Goal: Information Seeking & Learning: Learn about a topic

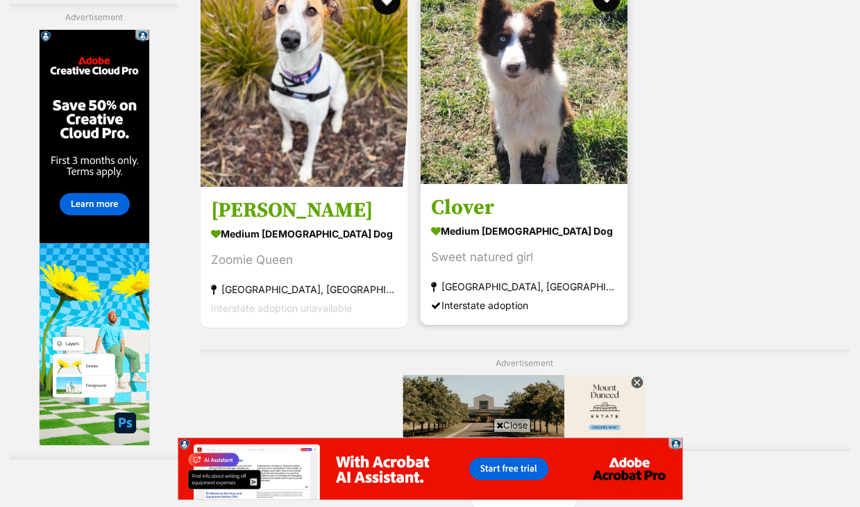
scroll to position [2954, 0]
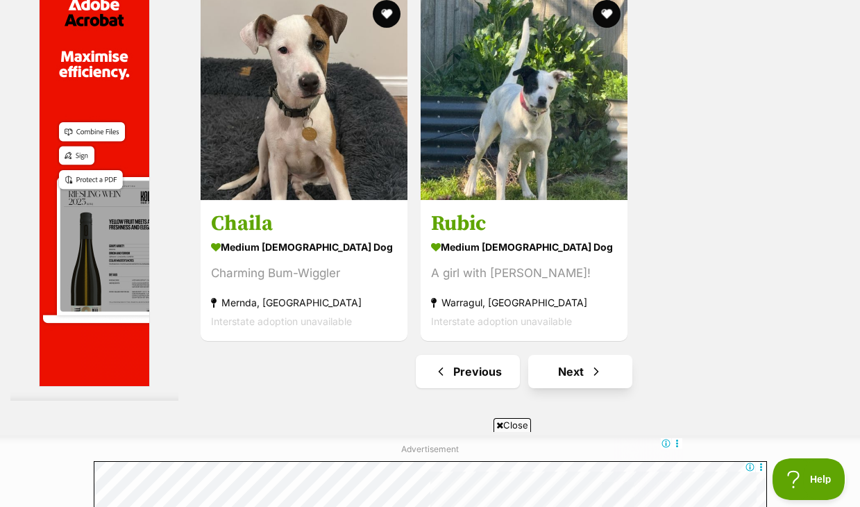
click at [566, 388] on link "Next" at bounding box center [580, 371] width 104 height 33
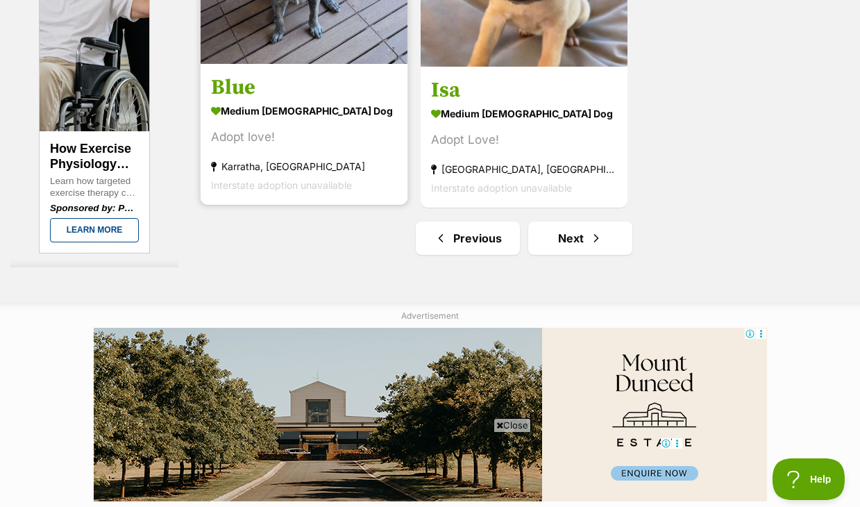
scroll to position [3447, 0]
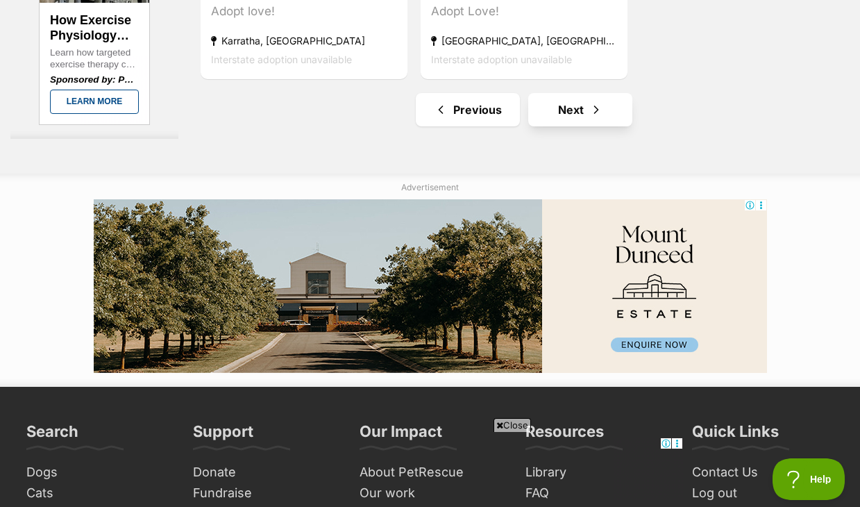
click at [550, 119] on link "Next" at bounding box center [580, 109] width 104 height 33
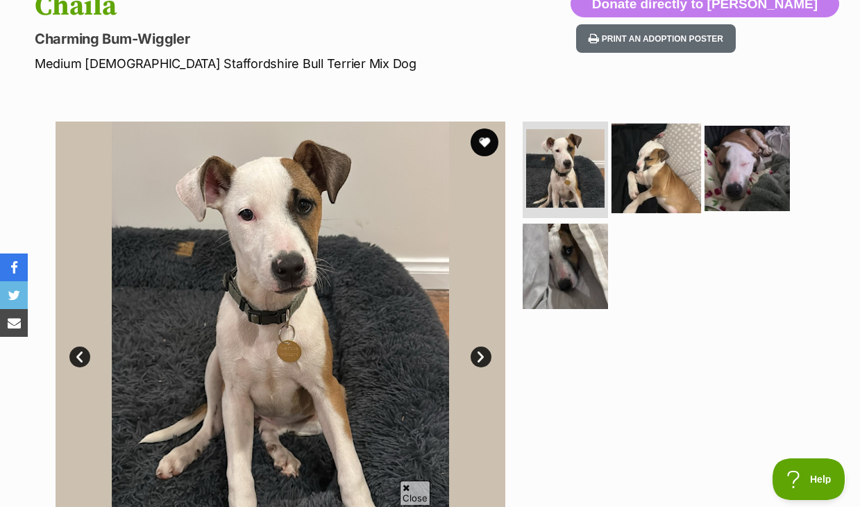
scroll to position [196, 0]
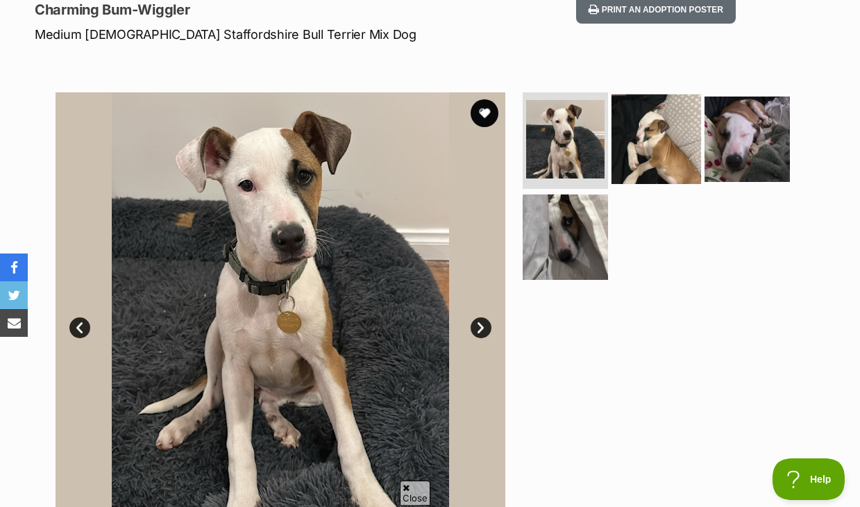
click at [627, 166] on img at bounding box center [656, 139] width 90 height 90
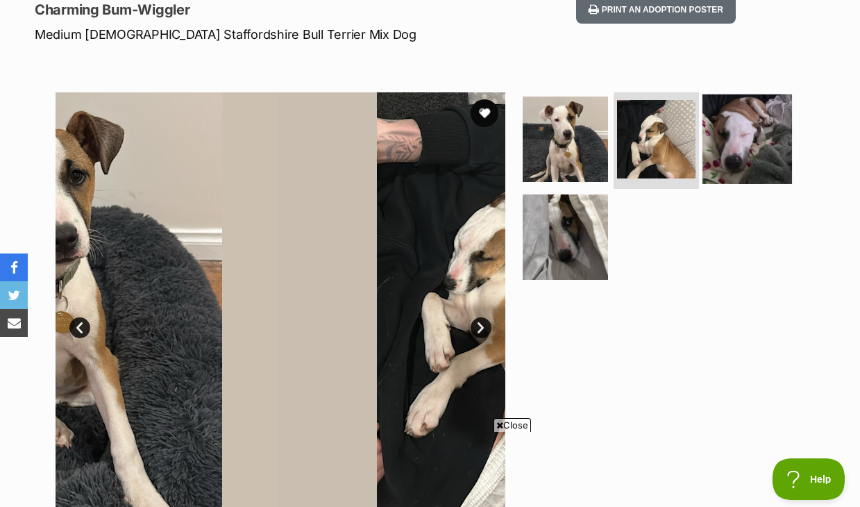
scroll to position [0, 0]
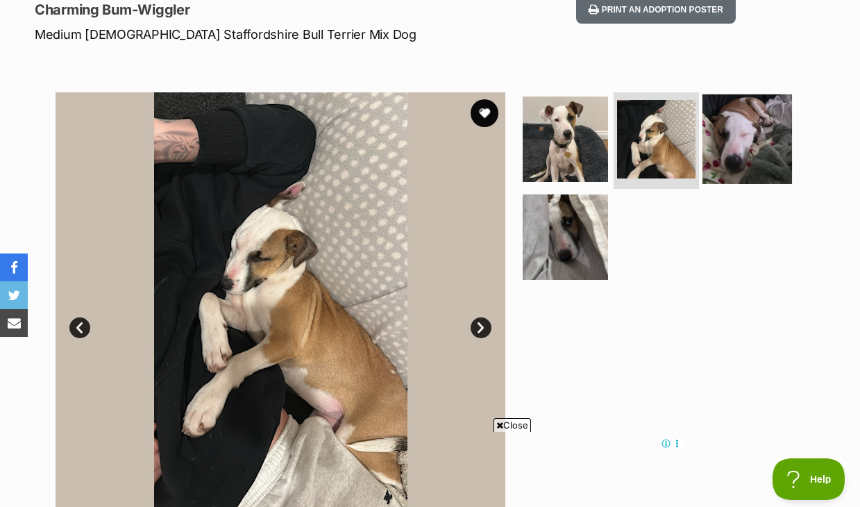
click at [734, 150] on img at bounding box center [747, 139] width 90 height 90
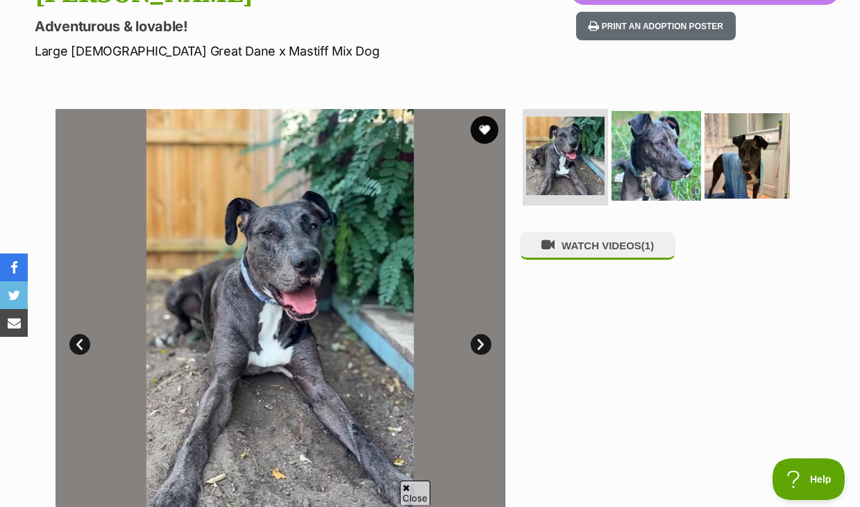
click at [647, 184] on img at bounding box center [656, 155] width 90 height 90
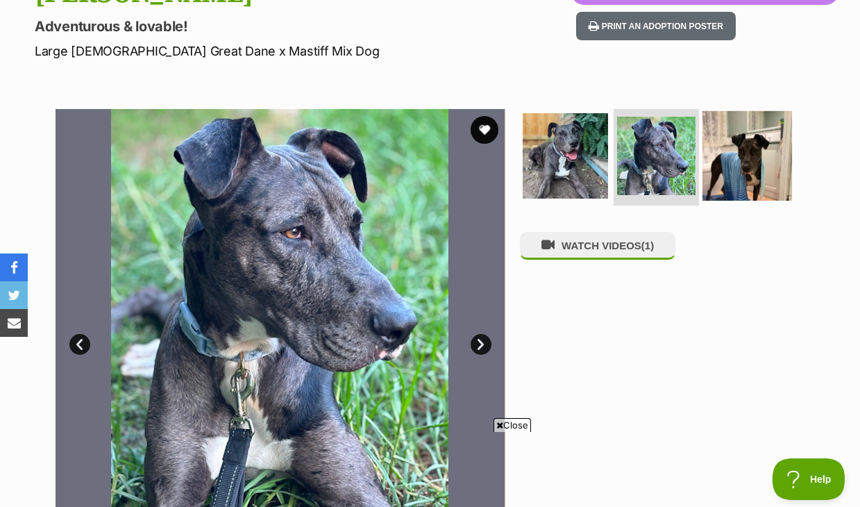
click at [730, 173] on img at bounding box center [747, 155] width 90 height 90
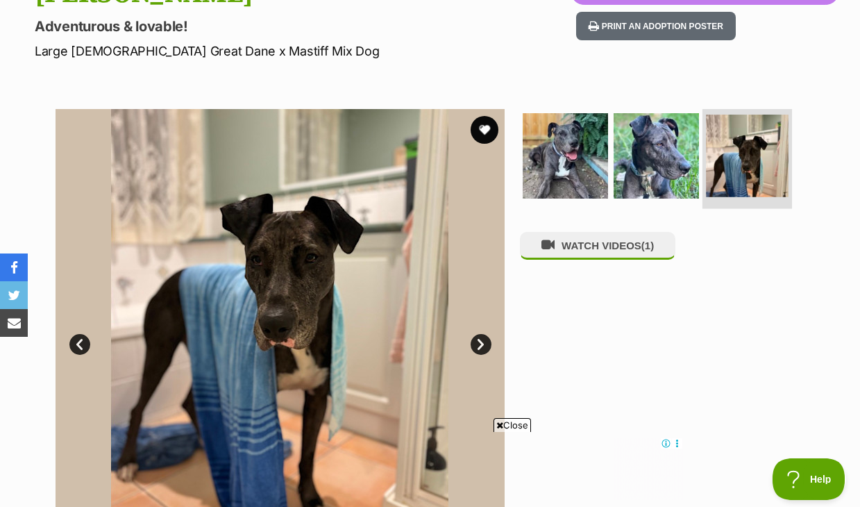
scroll to position [274, 0]
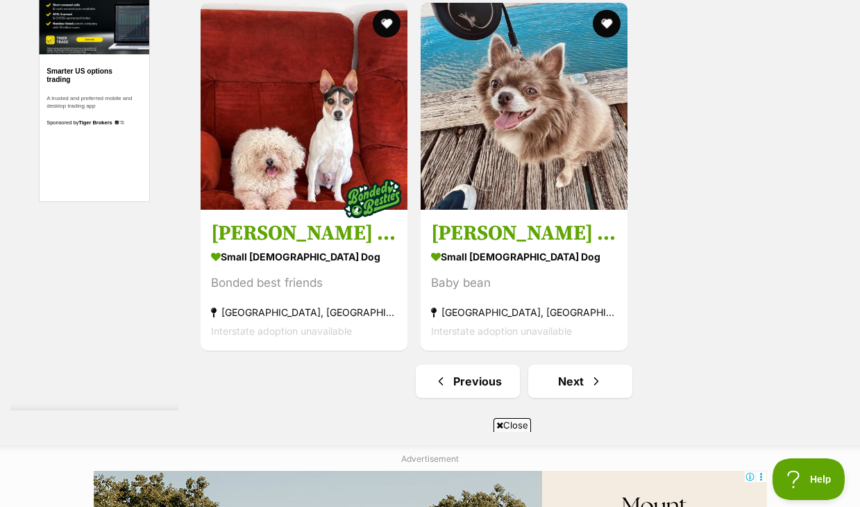
scroll to position [3117, 0]
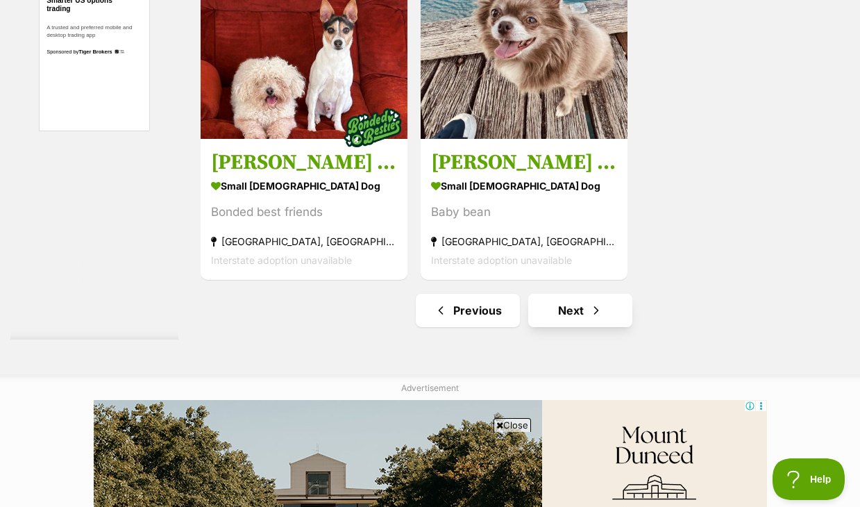
click at [566, 327] on link "Next" at bounding box center [580, 310] width 104 height 33
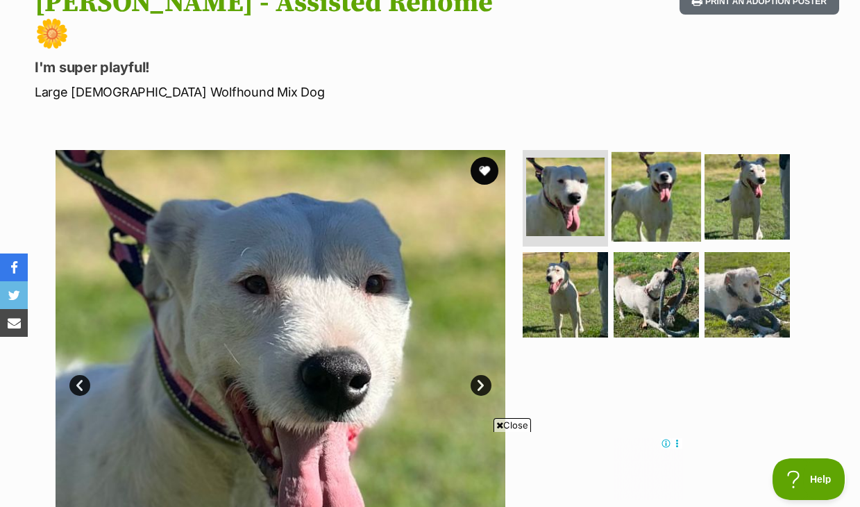
scroll to position [187, 0]
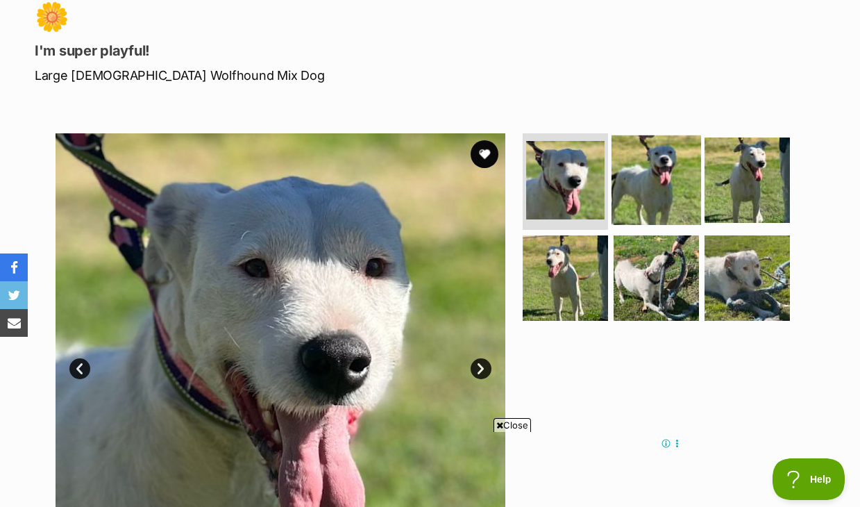
click at [636, 135] on img at bounding box center [656, 180] width 90 height 90
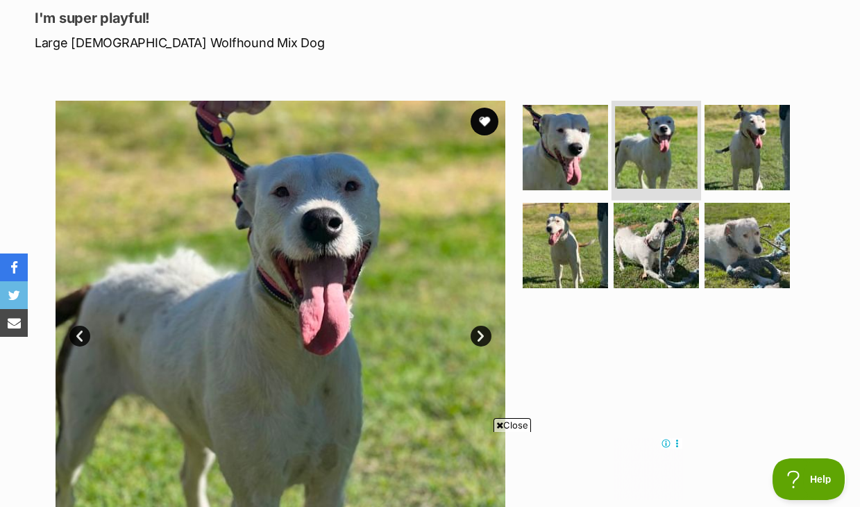
scroll to position [232, 0]
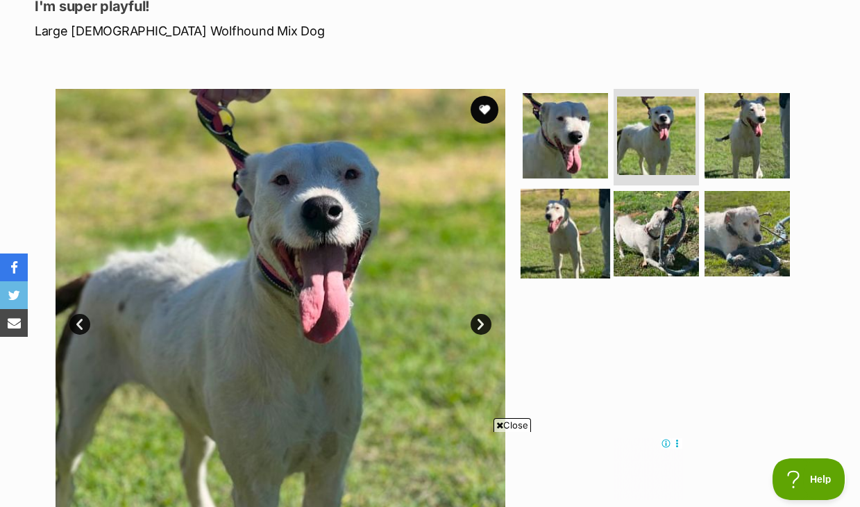
click at [582, 189] on img at bounding box center [565, 234] width 90 height 90
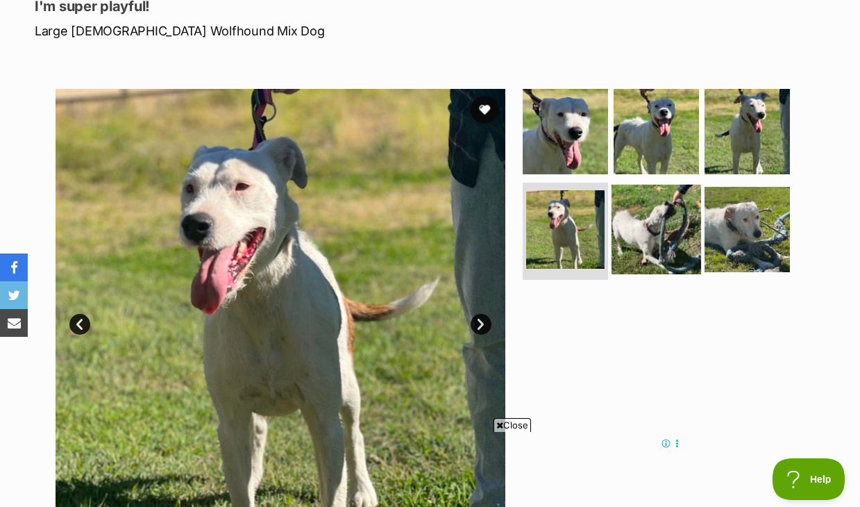
click at [648, 196] on img at bounding box center [656, 230] width 90 height 90
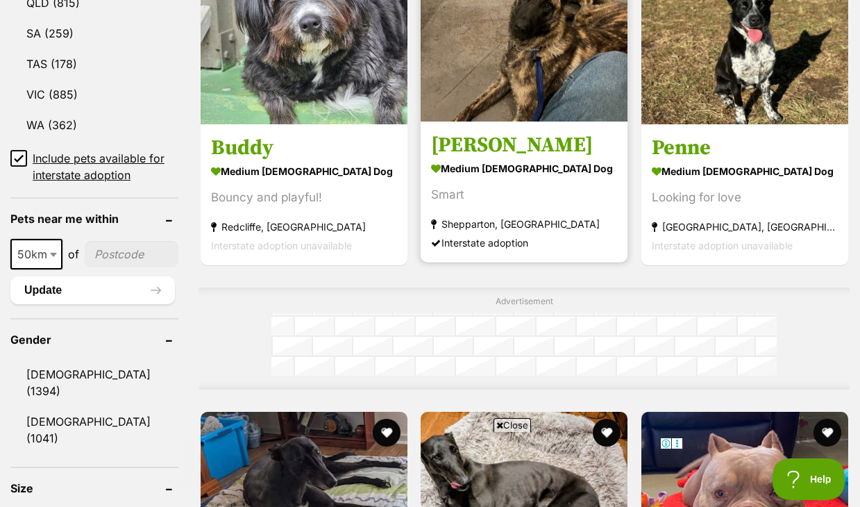
scroll to position [1277, 0]
